Goal: Task Accomplishment & Management: Use online tool/utility

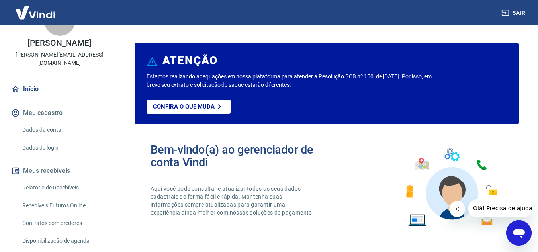
scroll to position [64, 0]
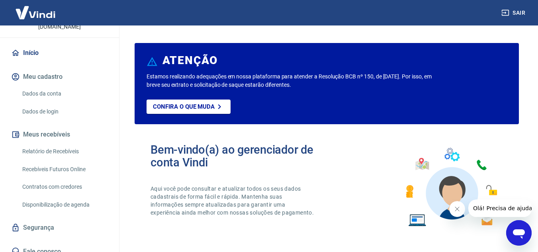
click at [57, 165] on link "Recebíveis Futuros Online" at bounding box center [64, 169] width 90 height 16
